Goal: Task Accomplishment & Management: Use online tool/utility

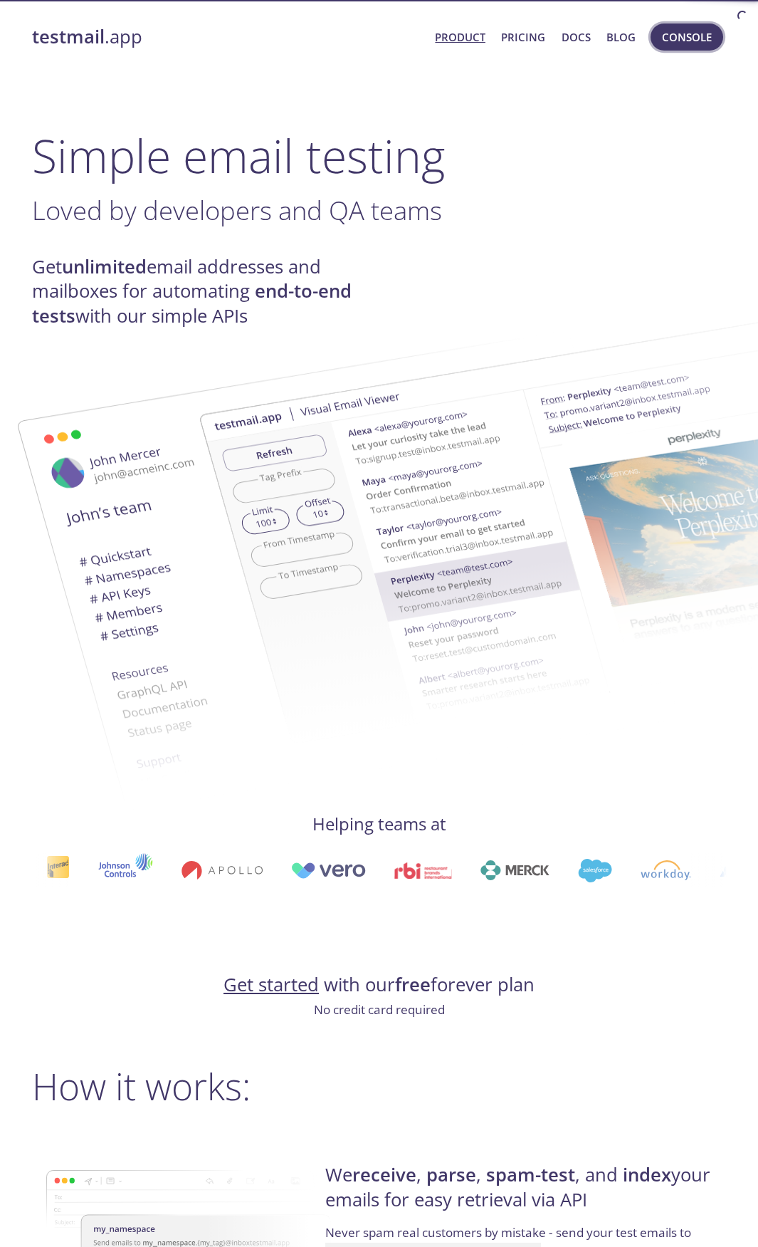
click at [676, 37] on span "Console" at bounding box center [687, 37] width 50 height 19
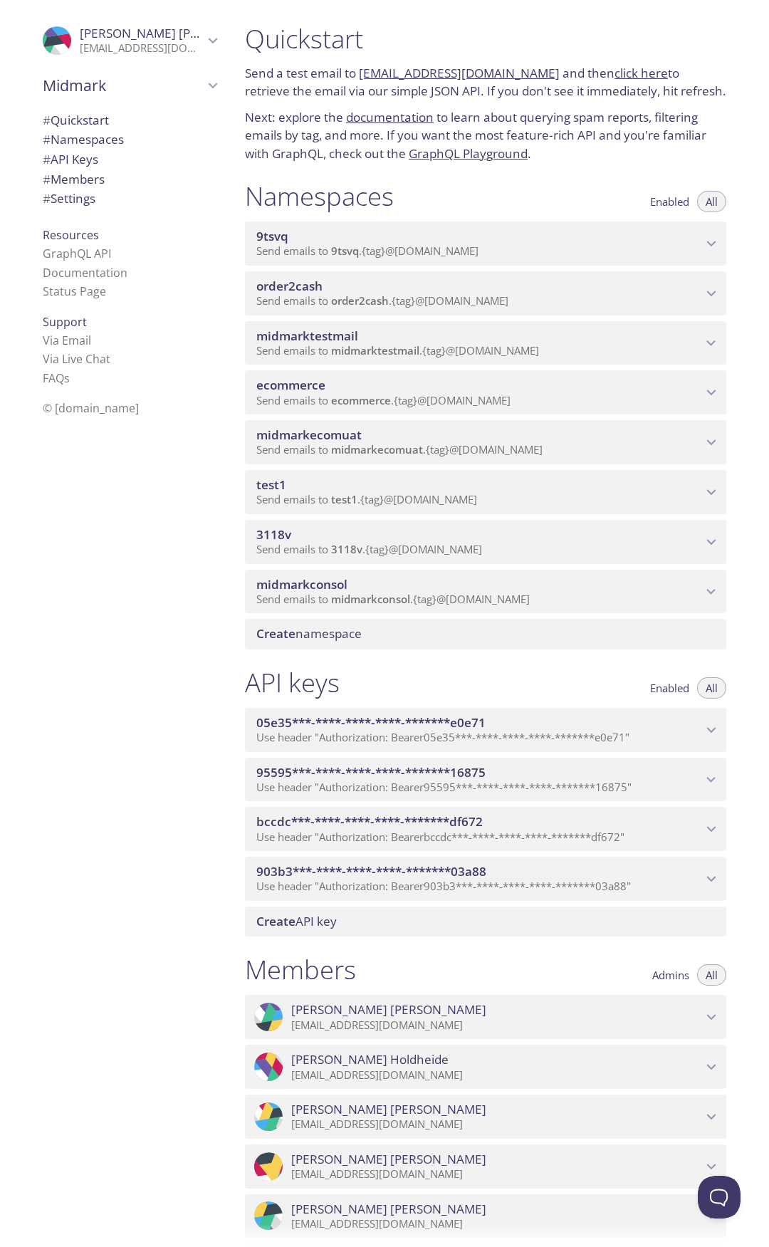
click at [372, 384] on span "ecommerce" at bounding box center [479, 385] width 446 height 16
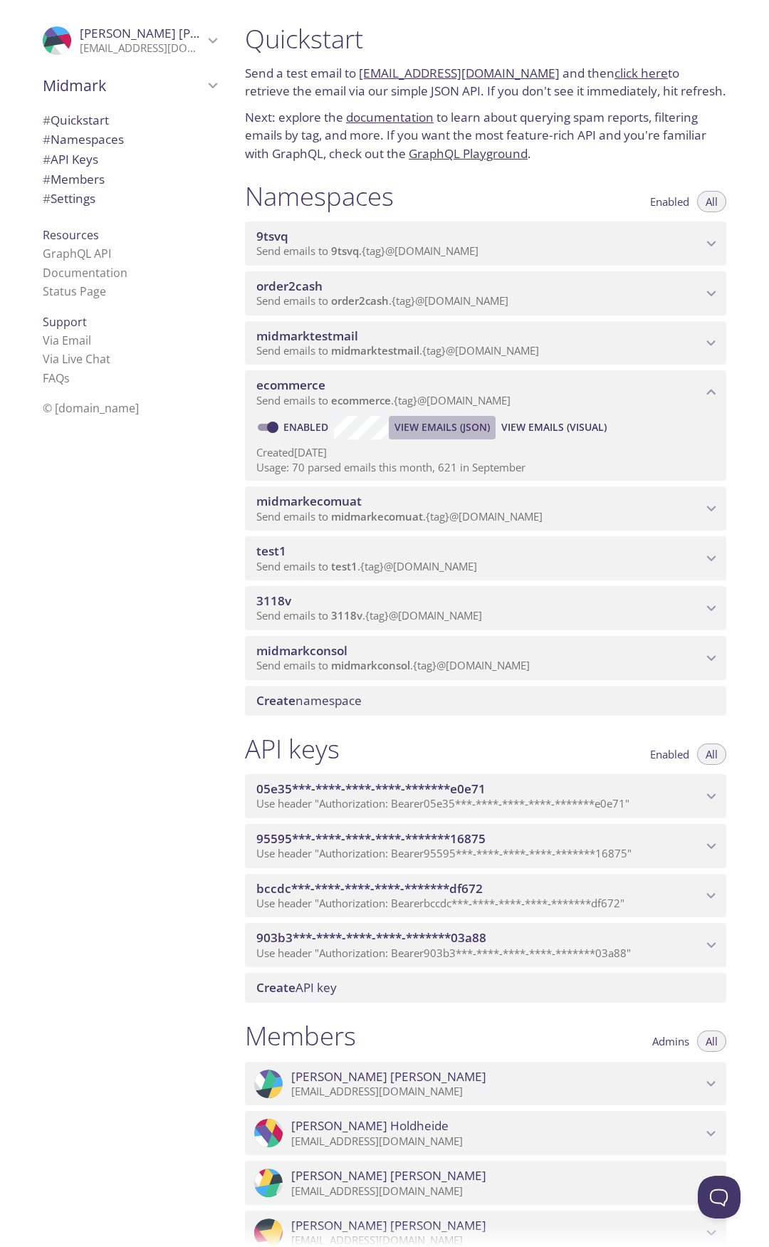
click at [428, 425] on span "View Emails (JSON)" at bounding box center [441, 427] width 95 height 17
click at [542, 430] on span "View Emails (Visual)" at bounding box center [553, 427] width 105 height 17
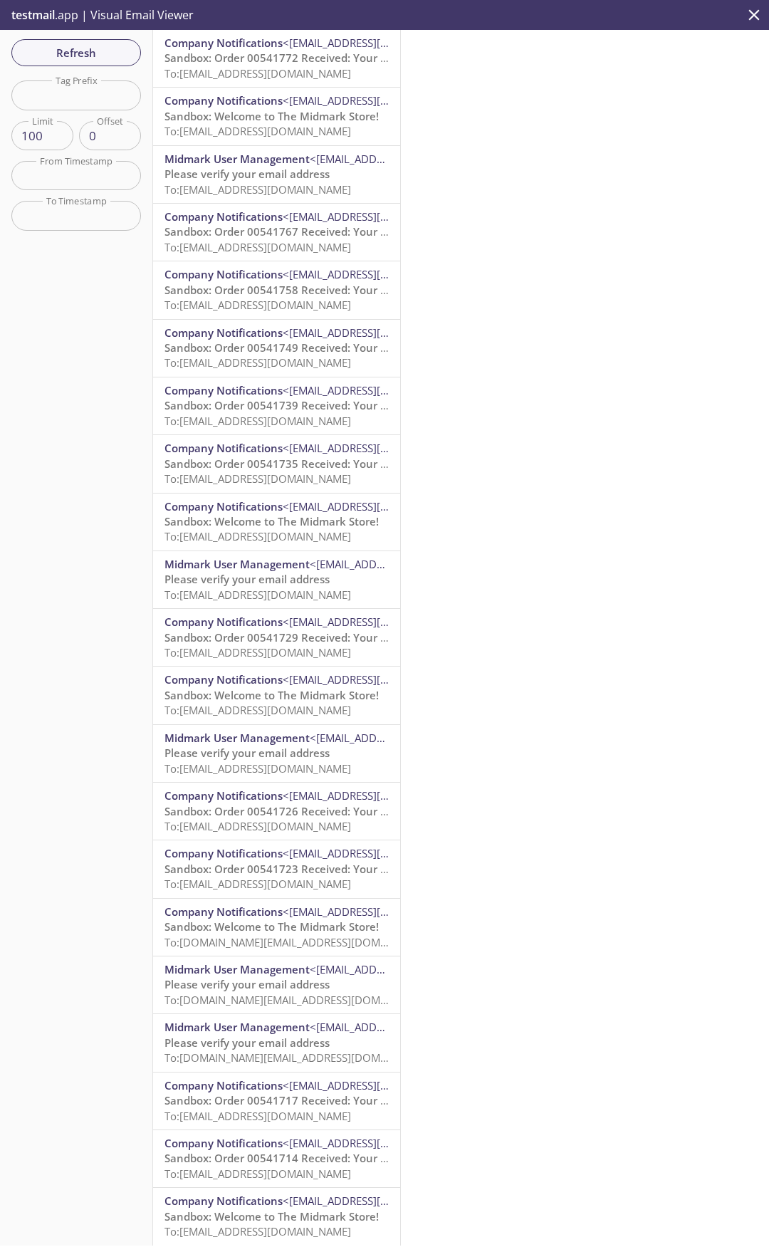
click at [248, 70] on span "To: [EMAIL_ADDRESS][DOMAIN_NAME]" at bounding box center [257, 73] width 187 height 14
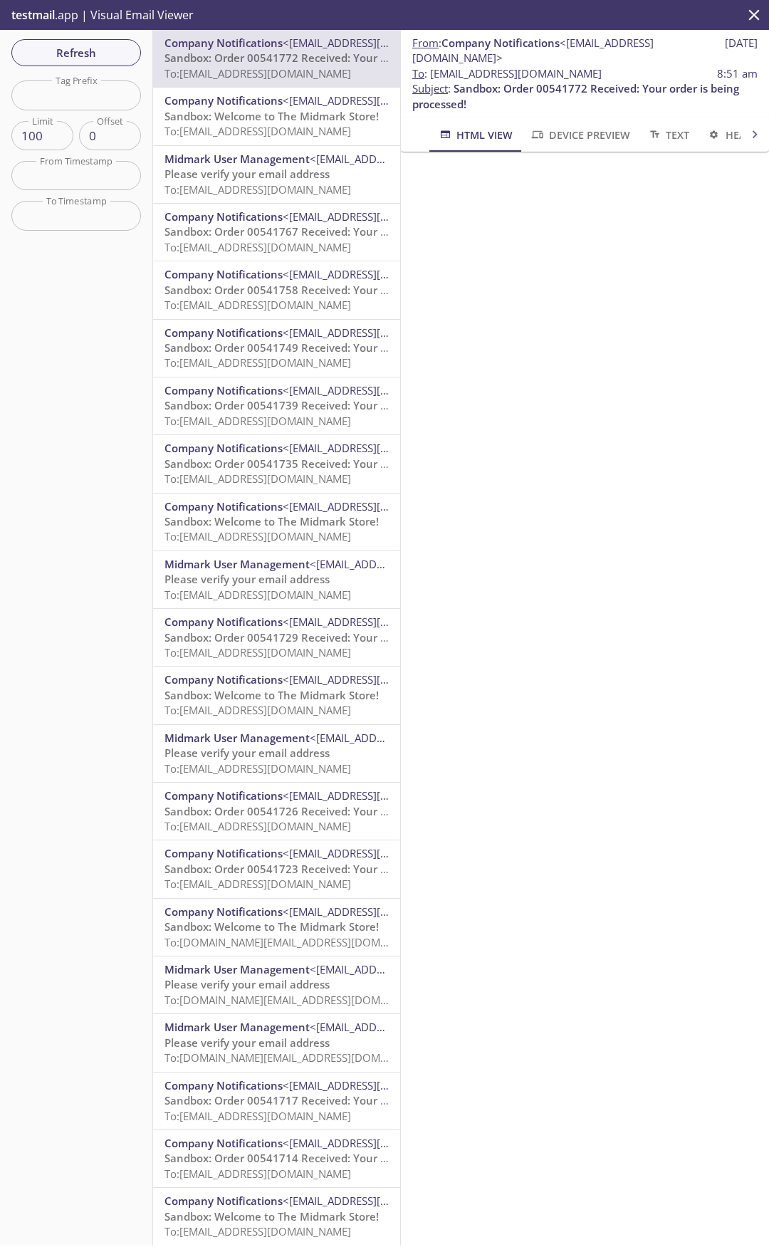
drag, startPoint x: 431, startPoint y: 76, endPoint x: 646, endPoint y: 71, distance: 215.1
click at [646, 71] on span "To : [EMAIL_ADDRESS][DOMAIN_NAME] 8:51 am" at bounding box center [584, 73] width 345 height 15
copy span "[EMAIL_ADDRESS][DOMAIN_NAME]"
click at [88, 55] on span "Refresh" at bounding box center [76, 52] width 107 height 19
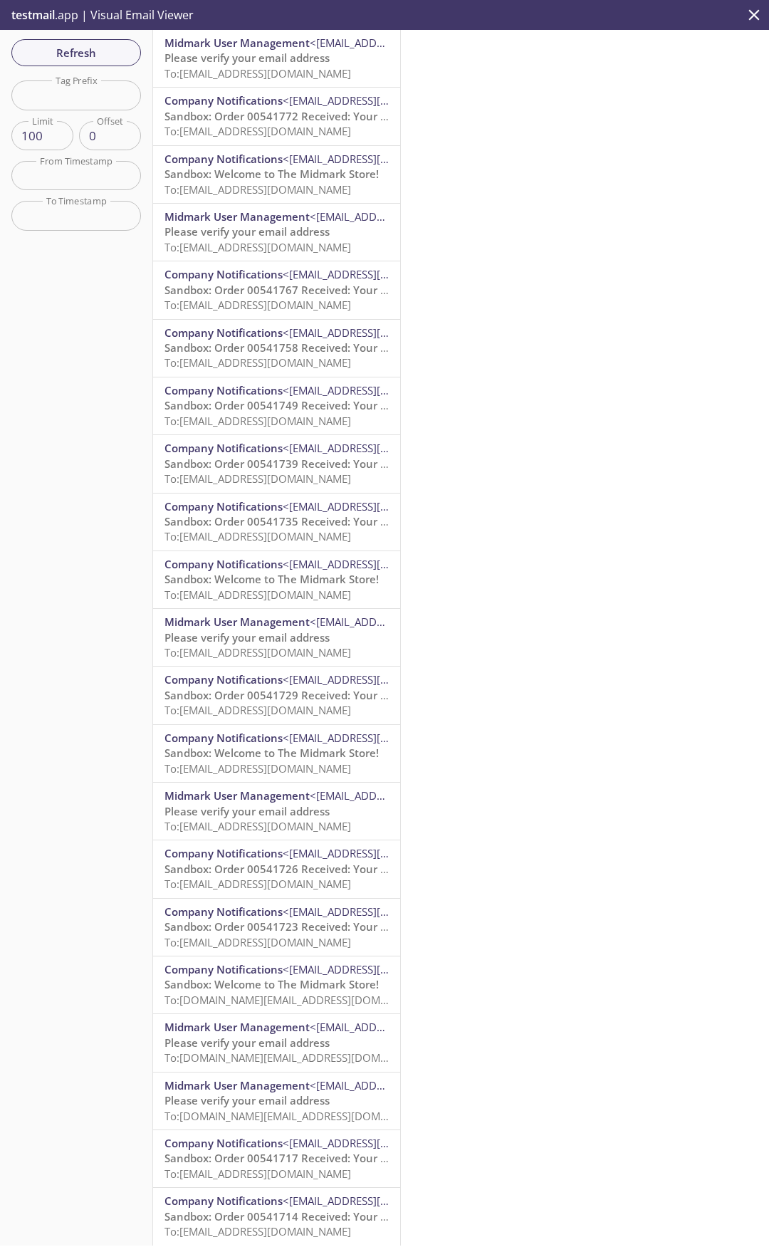
click at [251, 61] on span "Please verify your email address" at bounding box center [246, 58] width 165 height 14
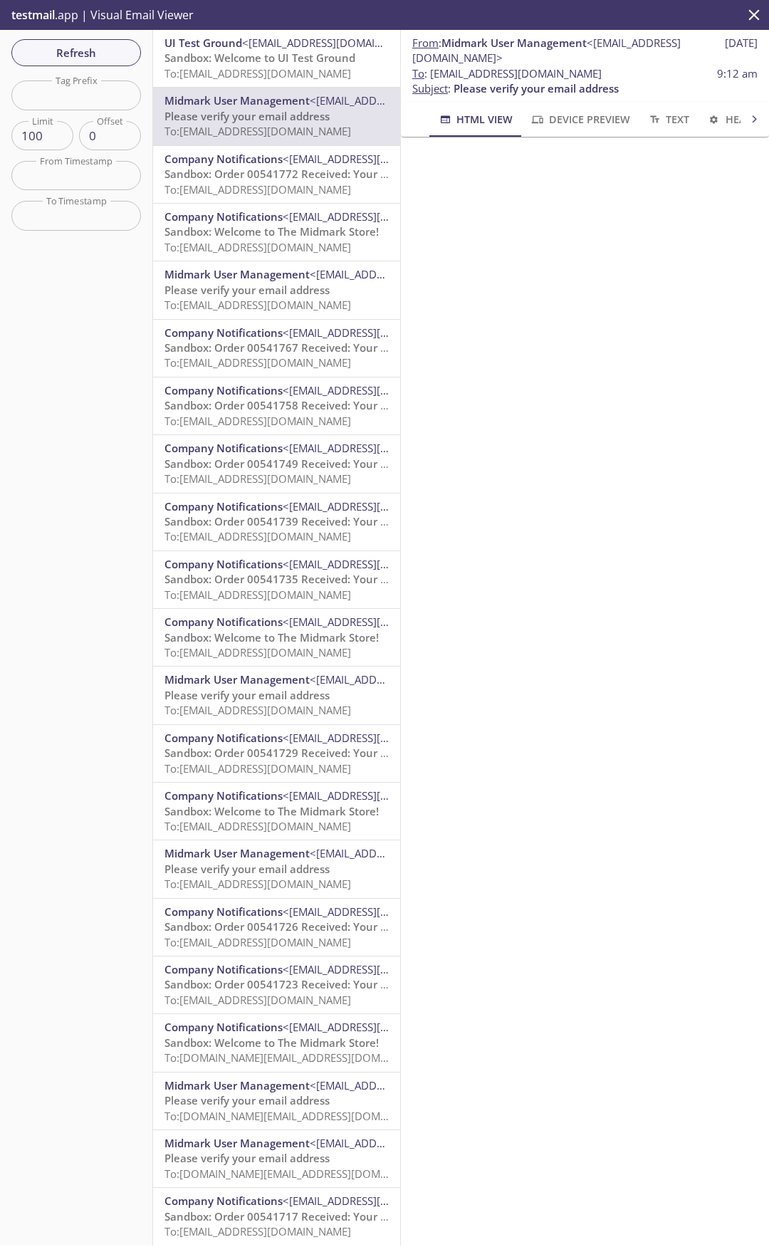
click at [60, 310] on div "Refresh Filters Tag Prefix Tag Prefix Limit 100 Limit Offset 0 Offset From Time…" at bounding box center [76, 637] width 153 height 1215
click at [290, 14] on div "testmail .app | Visual Email Viewer" at bounding box center [384, 15] width 769 height 30
click at [69, 389] on div "Refresh Filters Tag Prefix Tag Prefix Limit 100 Limit Offset 0 Offset From Time…" at bounding box center [76, 637] width 153 height 1215
